Goal: Transaction & Acquisition: Purchase product/service

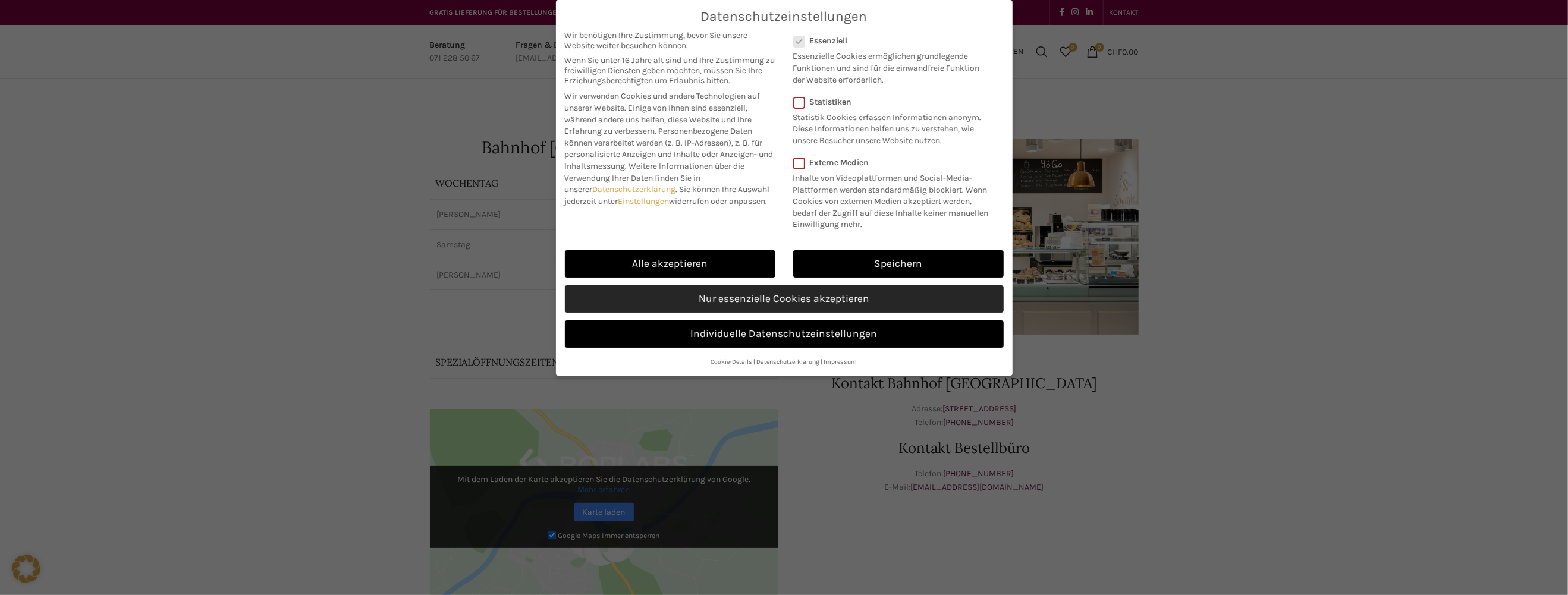
click at [875, 294] on link "Nur essenzielle Cookies akzeptieren" at bounding box center [784, 299] width 439 height 28
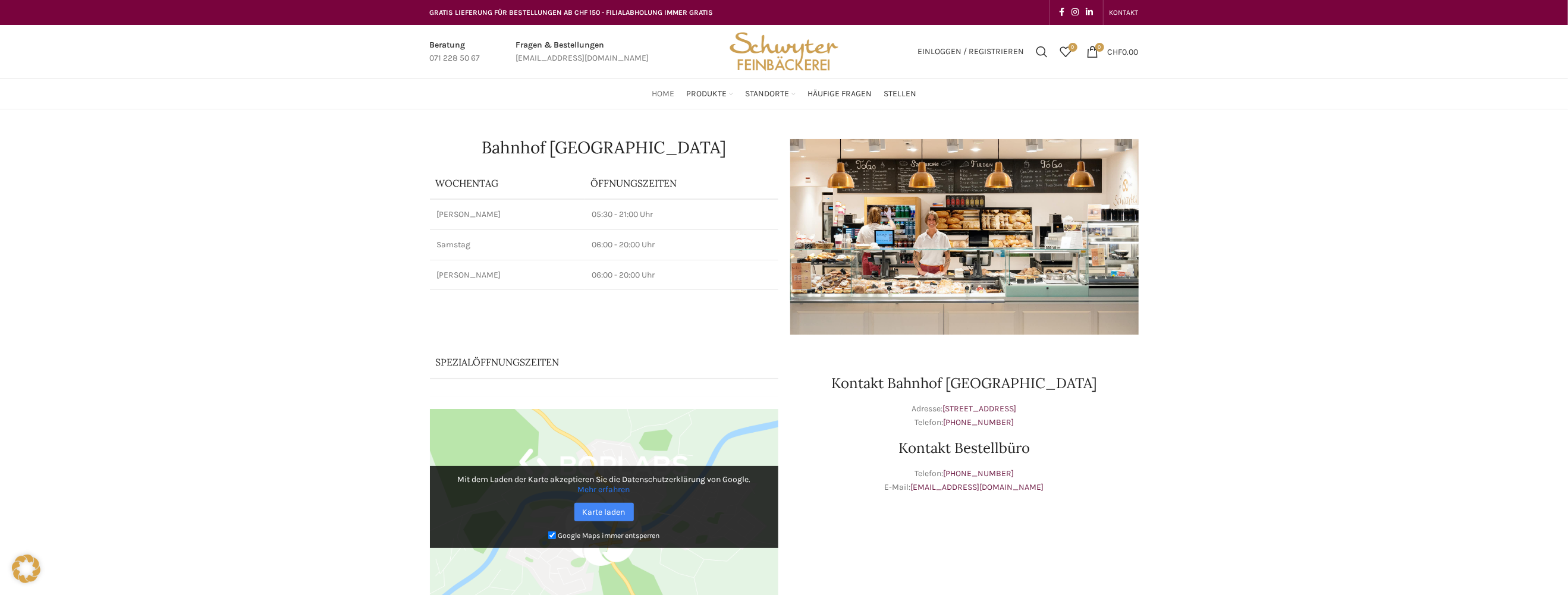
click at [659, 93] on span "Home" at bounding box center [662, 94] width 22 height 12
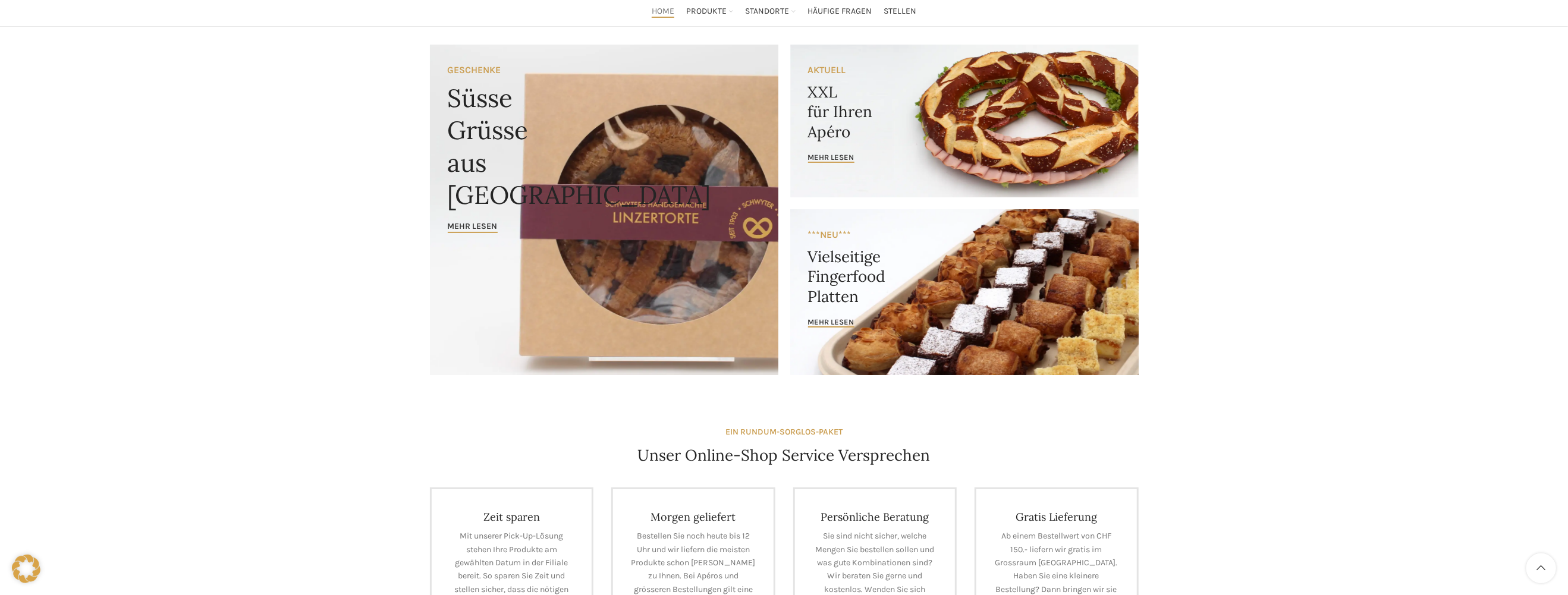
scroll to position [60, 0]
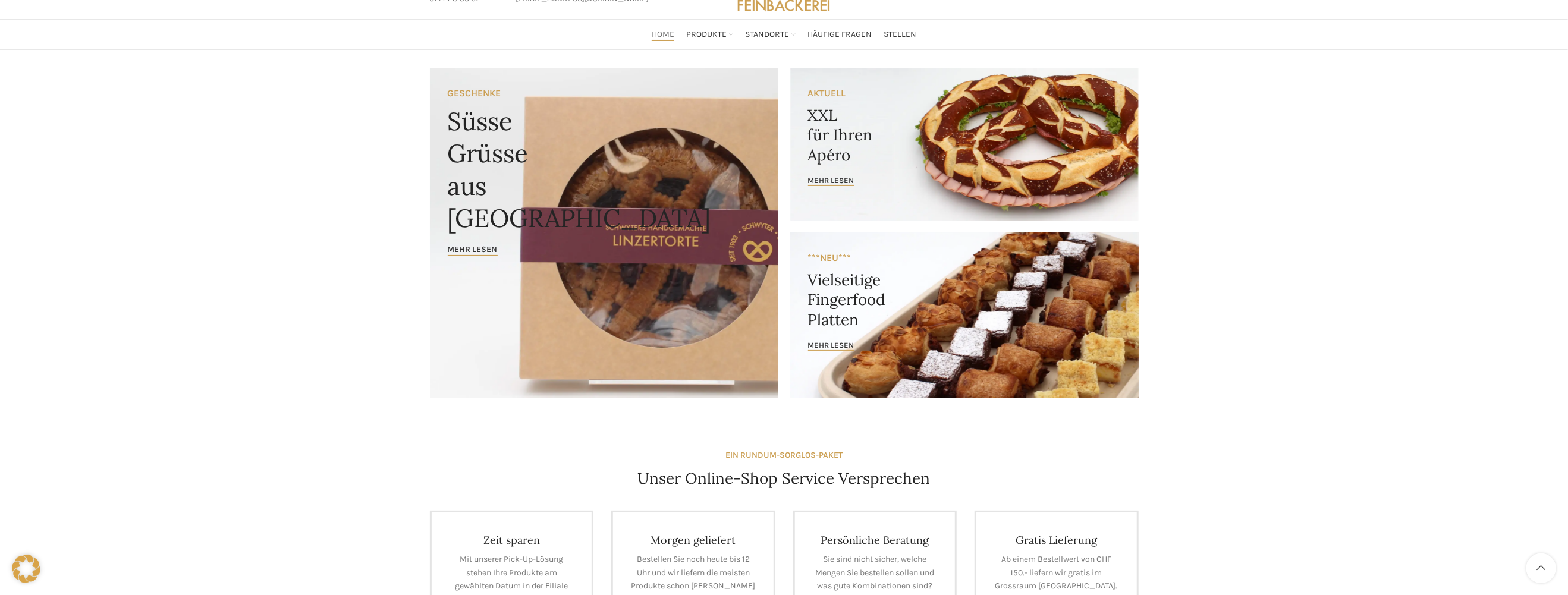
click at [554, 262] on link "Banner link" at bounding box center [604, 232] width 348 height 330
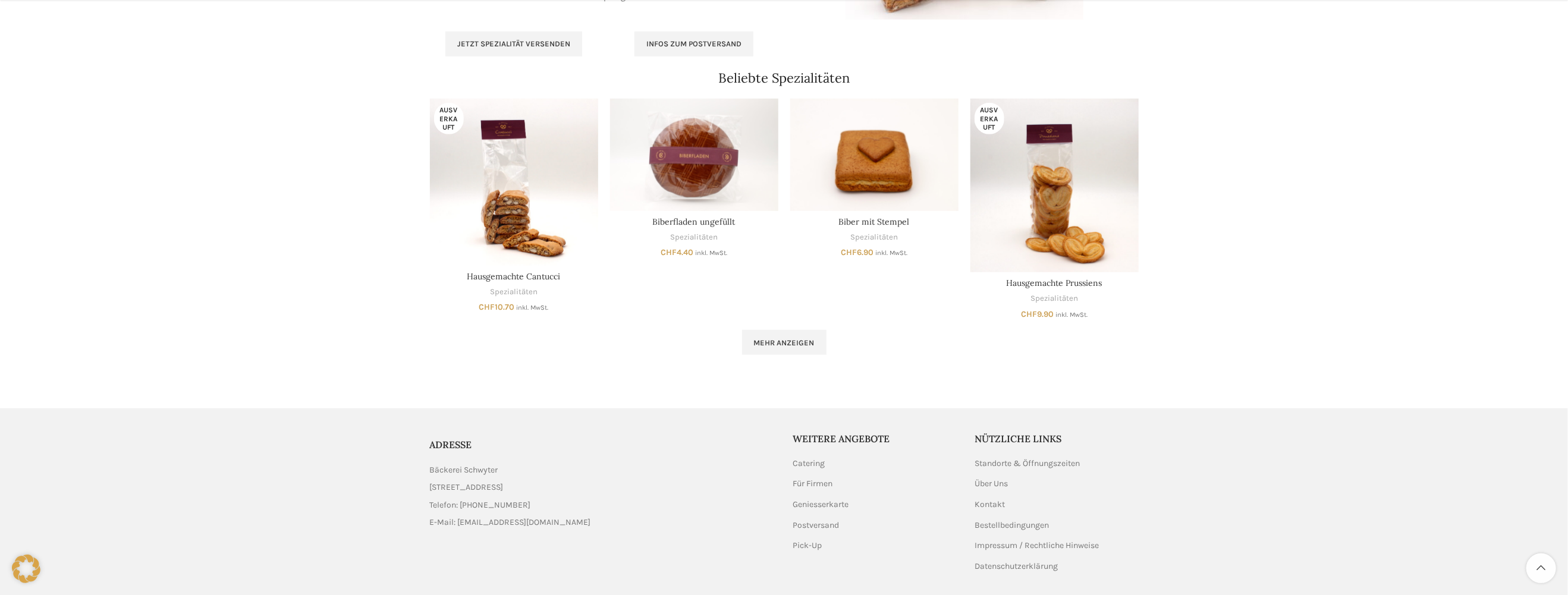
scroll to position [761, 0]
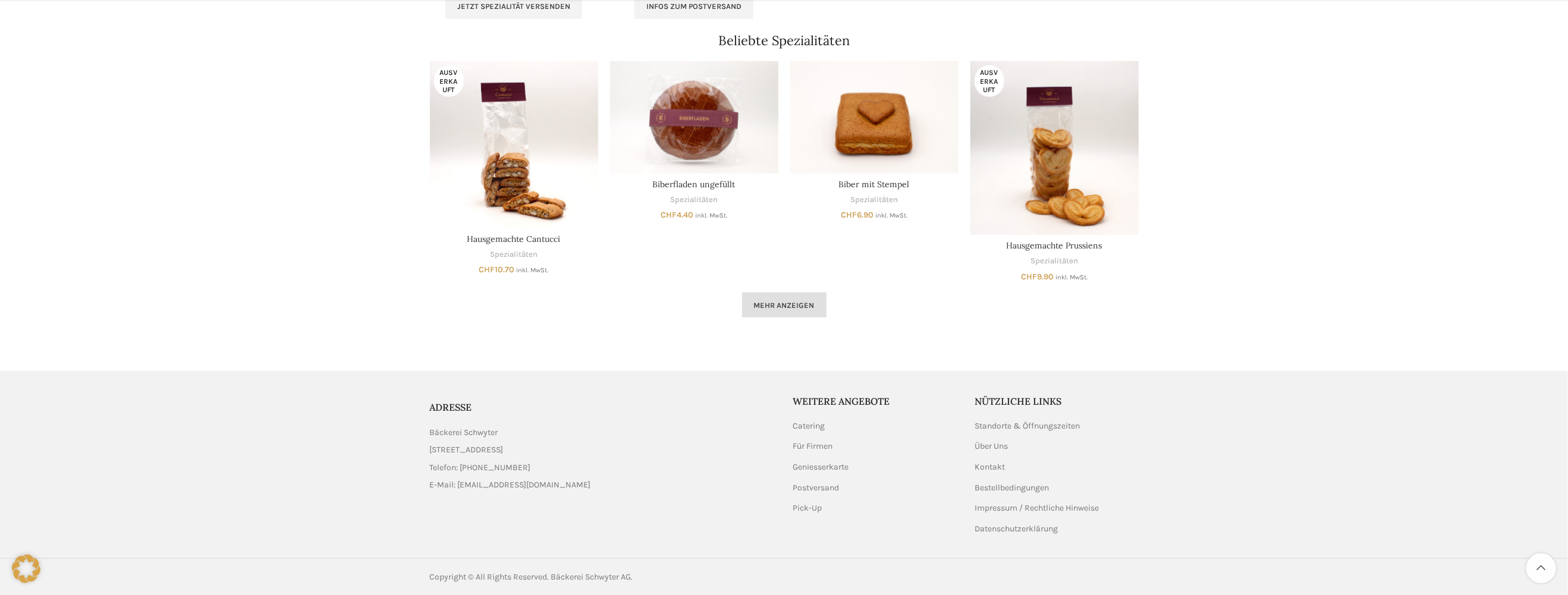
click at [758, 307] on span "Mehr anzeigen" at bounding box center [784, 305] width 61 height 9
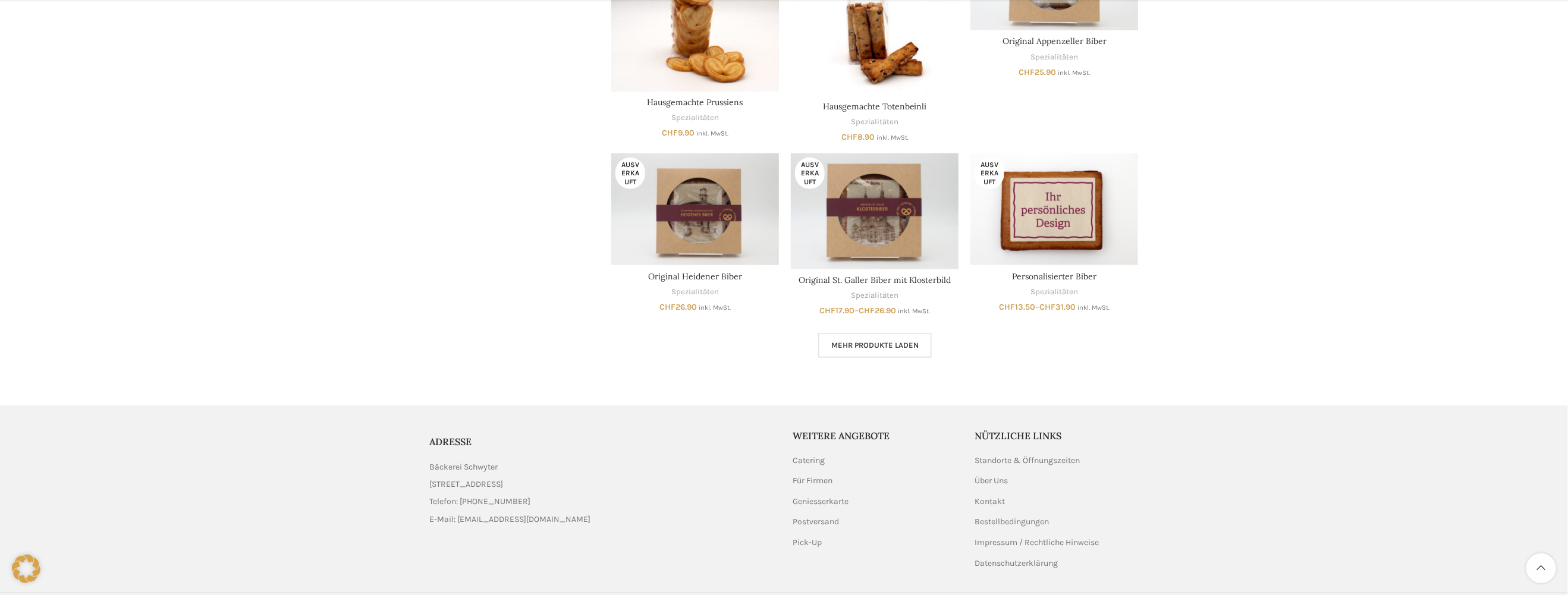
scroll to position [713, 0]
click at [856, 344] on span "Mehr Produkte laden" at bounding box center [875, 344] width 87 height 9
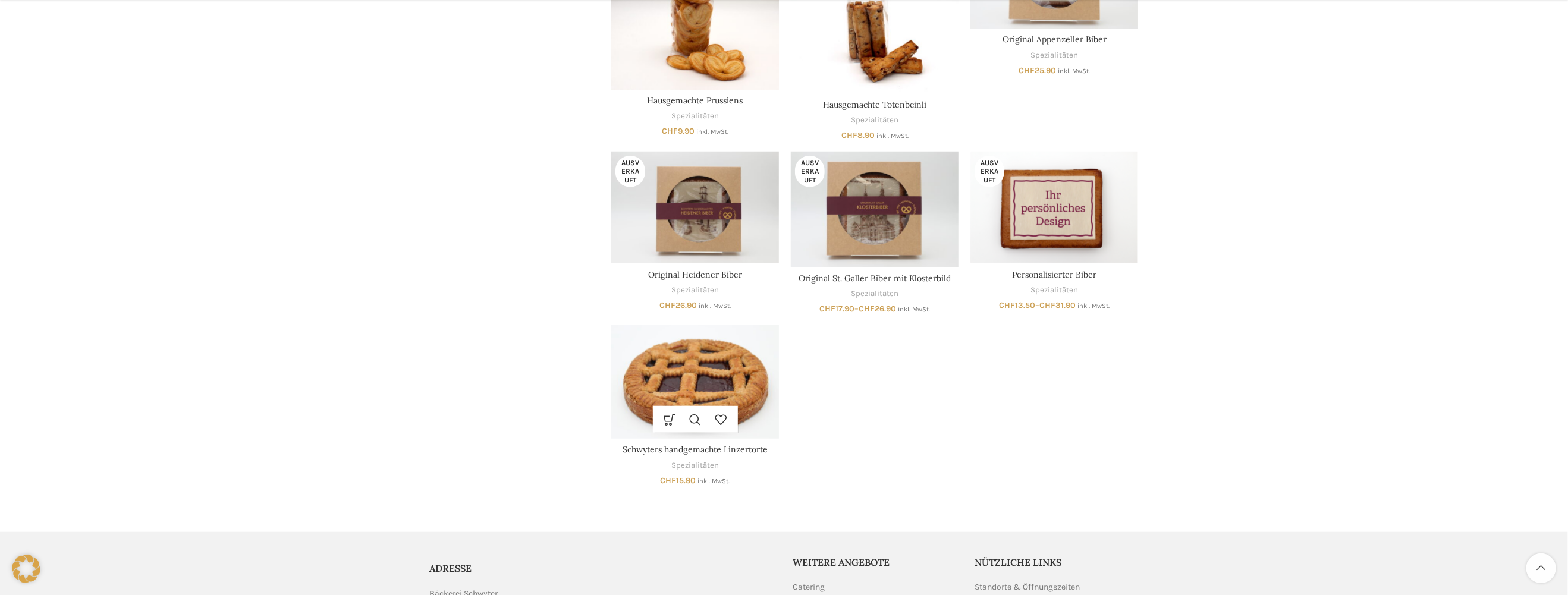
click at [702, 374] on img "Schwyters handgemachte Linzertorte" at bounding box center [695, 382] width 168 height 113
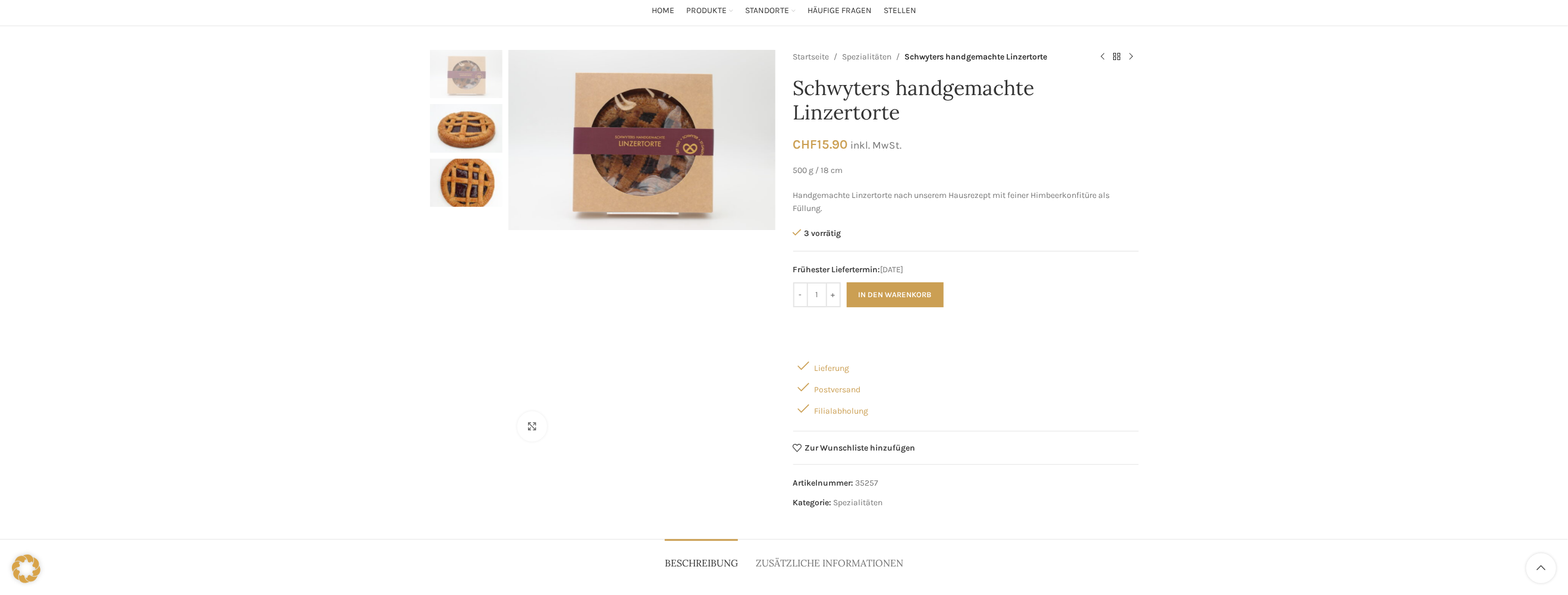
scroll to position [60, 0]
